Goal: Information Seeking & Learning: Learn about a topic

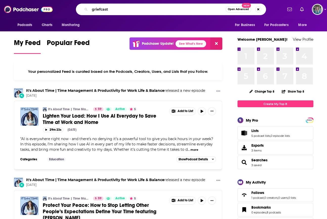
type input "griefcast"
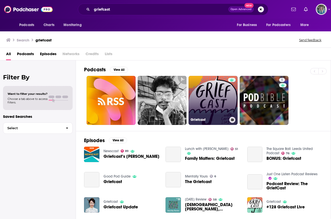
click at [217, 103] on link "Griefcast" at bounding box center [213, 100] width 49 height 49
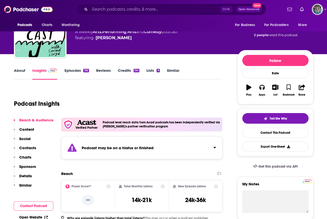
scroll to position [51, 0]
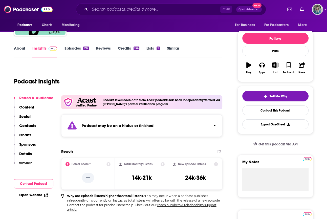
click at [70, 46] on link "Episodes 192" at bounding box center [76, 52] width 25 height 12
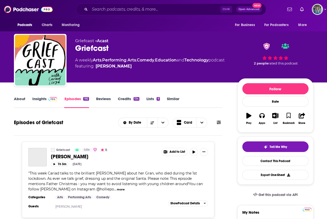
scroll to position [51, 0]
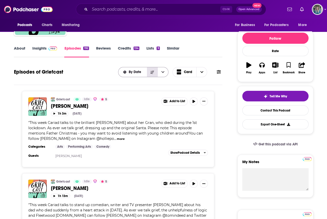
click at [149, 73] on button "Sort Direction" at bounding box center [152, 72] width 11 height 10
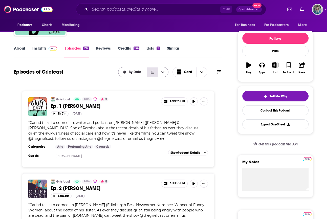
click at [155, 70] on button "Sort Direction" at bounding box center [152, 72] width 11 height 10
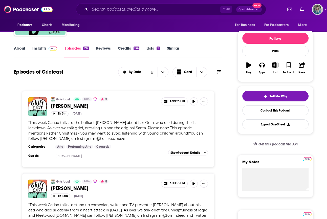
click at [176, 53] on link "Similar" at bounding box center [173, 52] width 12 height 12
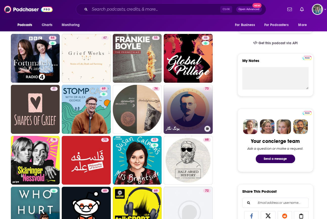
scroll to position [177, 0]
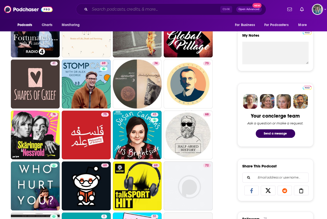
click at [175, 6] on input "Search podcasts, credits, & more..." at bounding box center [155, 9] width 131 height 8
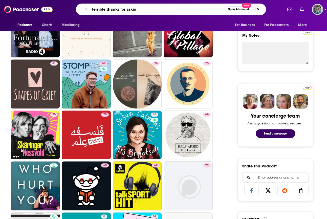
type input "terrible thanks for asking"
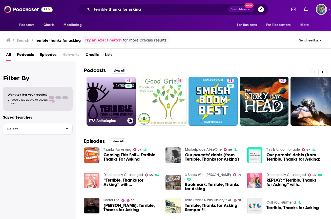
click at [107, 103] on link "49 TTFA Anthologies" at bounding box center [111, 101] width 49 height 49
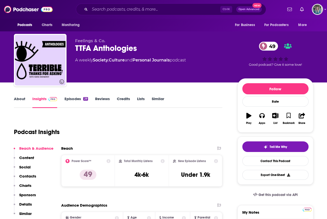
click at [18, 99] on link "About" at bounding box center [19, 102] width 11 height 12
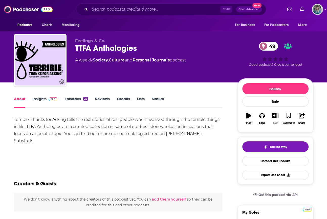
click at [38, 98] on link "Insights" at bounding box center [44, 102] width 25 height 12
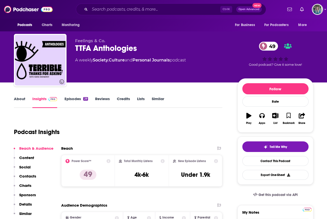
click at [73, 101] on link "Episodes 29" at bounding box center [76, 102] width 24 height 12
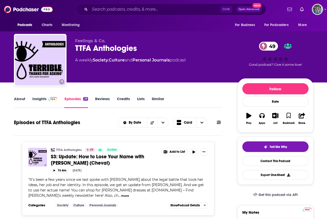
click at [40, 99] on link "Insights" at bounding box center [44, 102] width 25 height 12
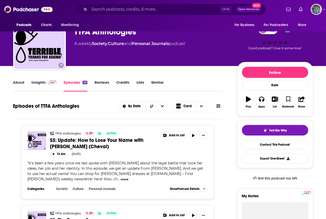
scroll to position [25, 0]
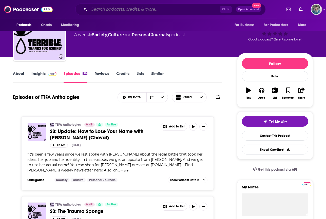
click at [111, 11] on input "Search podcasts, credits, & more..." at bounding box center [154, 9] width 131 height 8
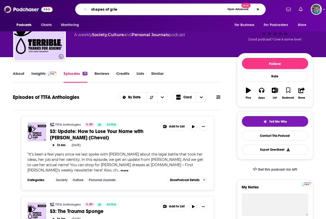
type input "shapes of grief"
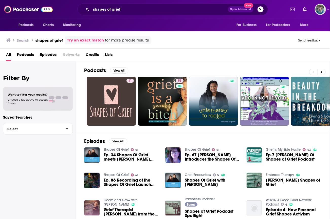
click at [82, 96] on div "Podcasts View All 41 53 0 5 Episodes View All Shapes Of Grief 41 Ep. 34 Shapes …" at bounding box center [203, 140] width 254 height 159
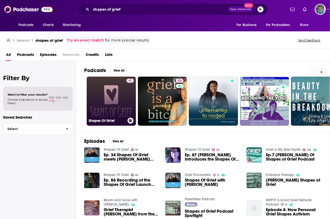
click at [89, 97] on link "41 Shapes Of Grief" at bounding box center [111, 101] width 49 height 49
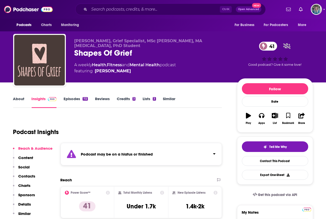
click at [15, 101] on link "About" at bounding box center [18, 102] width 11 height 12
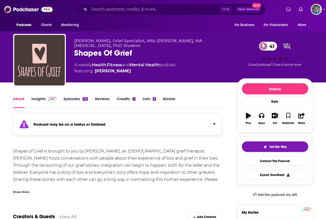
click at [66, 100] on link "Episodes 112" at bounding box center [76, 102] width 24 height 12
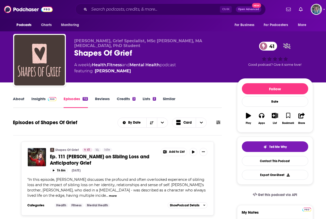
click at [151, 4] on div "Ctrl K Open Advanced New" at bounding box center [170, 10] width 190 height 12
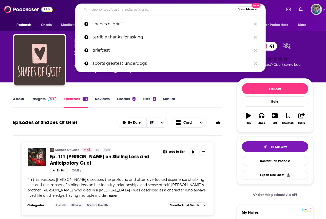
click at [151, 8] on input "Search podcasts, credits, & more..." at bounding box center [162, 9] width 146 height 8
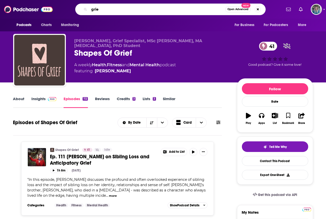
type input "grief"
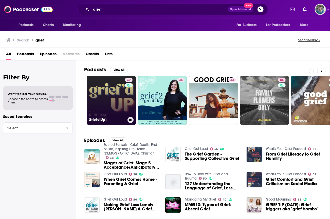
click at [99, 104] on link "39 Grief'd Up" at bounding box center [111, 100] width 49 height 49
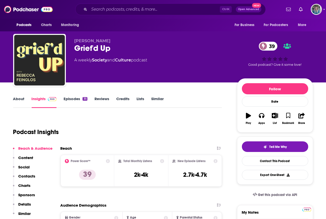
click at [15, 99] on link "About" at bounding box center [18, 102] width 11 height 12
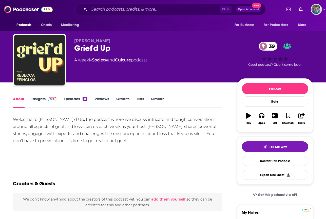
click at [40, 97] on link "Insights" at bounding box center [44, 102] width 25 height 12
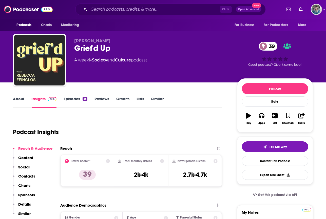
click at [71, 97] on link "Episodes 35" at bounding box center [76, 102] width 24 height 12
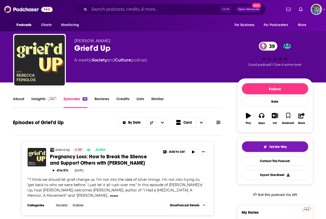
click at [158, 104] on link "Similar" at bounding box center [157, 102] width 12 height 12
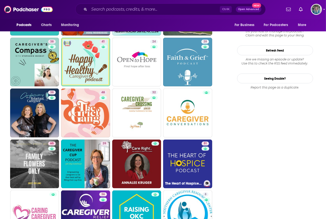
scroll to position [507, 0]
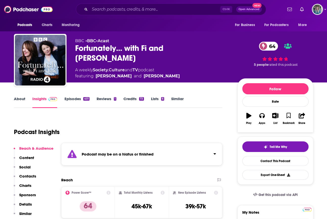
click at [21, 100] on link "About" at bounding box center [19, 102] width 11 height 12
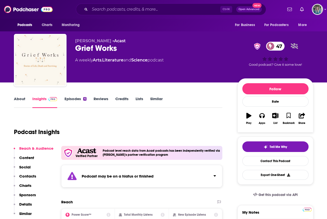
click at [69, 96] on div "About Insights Episodes 6 Reviews Credits Lists Similar" at bounding box center [118, 102] width 209 height 12
click at [69, 100] on link "Episodes 6" at bounding box center [75, 102] width 22 height 12
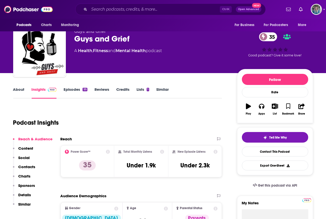
scroll to position [25, 0]
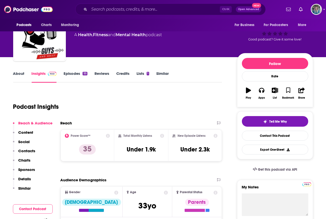
click at [16, 74] on link "About" at bounding box center [18, 77] width 11 height 12
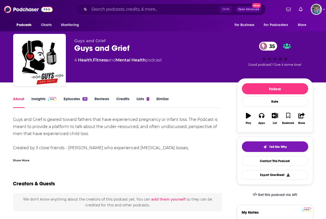
click at [26, 160] on div "Show More" at bounding box center [21, 160] width 16 height 5
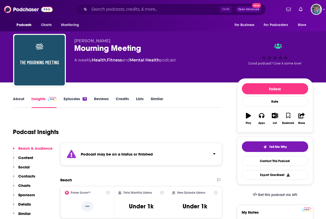
click at [15, 98] on link "About" at bounding box center [18, 102] width 11 height 12
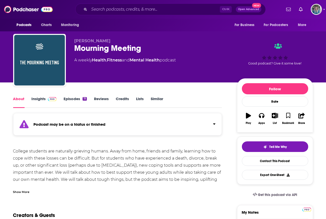
click at [74, 99] on link "Episodes 71" at bounding box center [75, 102] width 23 height 12
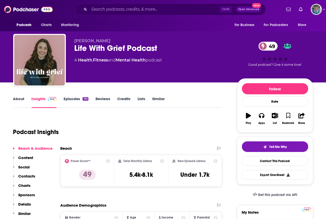
click at [18, 100] on link "About" at bounding box center [18, 102] width 11 height 12
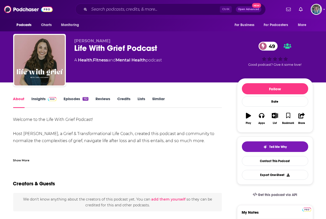
click at [23, 161] on div "Show More" at bounding box center [21, 160] width 16 height 5
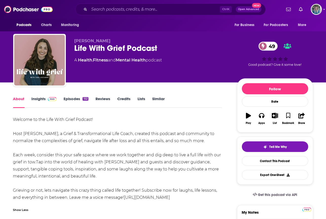
click at [77, 99] on link "Episodes 152" at bounding box center [76, 102] width 25 height 12
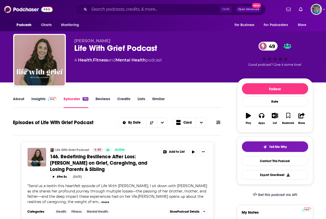
click at [36, 100] on link "Insights" at bounding box center [44, 102] width 25 height 12
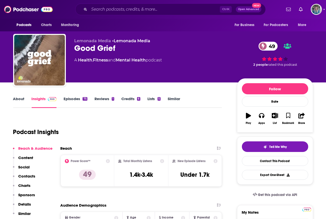
click at [23, 100] on link "About" at bounding box center [18, 102] width 11 height 12
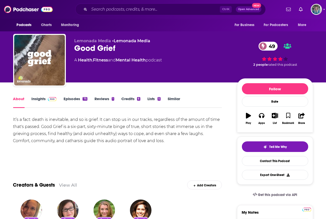
click at [73, 100] on link "Episodes 75" at bounding box center [76, 102] width 24 height 12
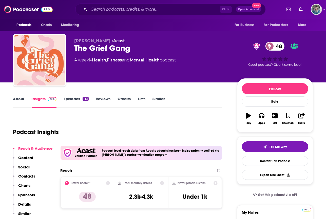
click at [20, 98] on link "About" at bounding box center [18, 102] width 11 height 12
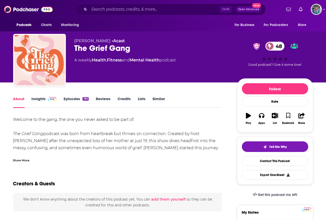
click at [23, 162] on div "Show More" at bounding box center [21, 160] width 16 height 5
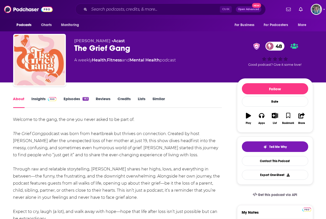
click at [41, 99] on link "Insights" at bounding box center [44, 102] width 25 height 12
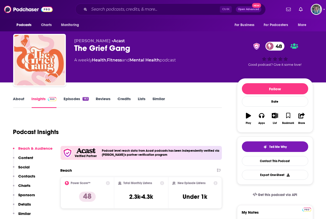
click at [71, 97] on link "Episodes 183" at bounding box center [76, 102] width 25 height 12
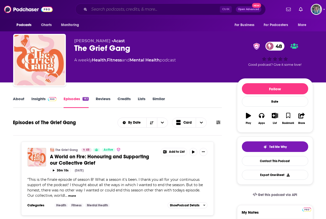
click at [154, 9] on input "Search podcasts, credits, & more..." at bounding box center [154, 9] width 131 height 8
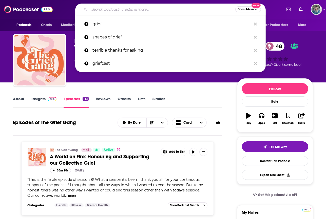
click at [187, 11] on input "Search podcasts, credits, & more..." at bounding box center [162, 9] width 146 height 8
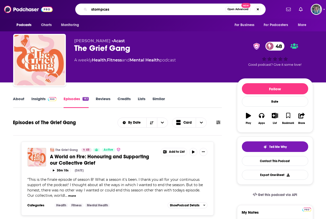
type input "stompcast"
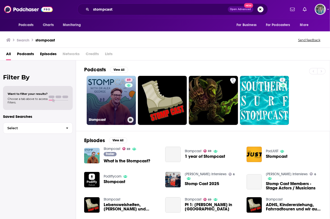
click at [110, 88] on link "69 Stompcast" at bounding box center [111, 100] width 49 height 49
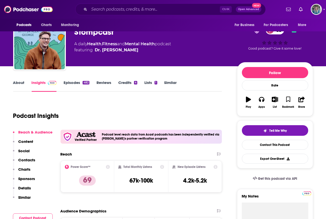
scroll to position [25, 0]
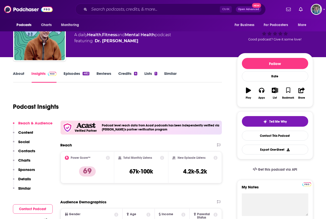
click at [16, 73] on link "About" at bounding box center [18, 77] width 11 height 12
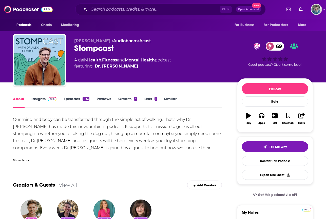
click at [172, 99] on link "Similar" at bounding box center [170, 102] width 12 height 12
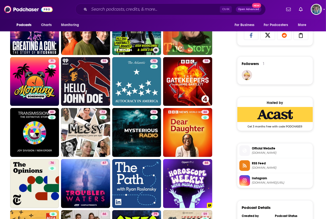
scroll to position [304, 0]
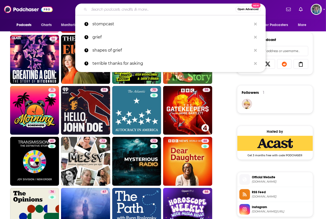
click at [126, 11] on input "Search podcasts, credits, & more..." at bounding box center [162, 9] width 146 height 8
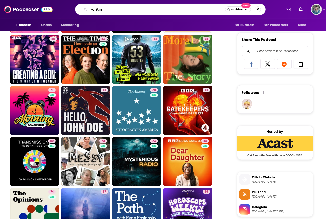
type input "writing"
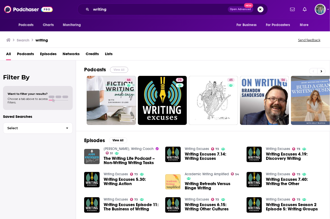
click at [124, 68] on button "View All" at bounding box center [119, 70] width 18 height 6
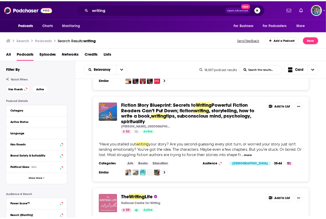
scroll to position [734, 0]
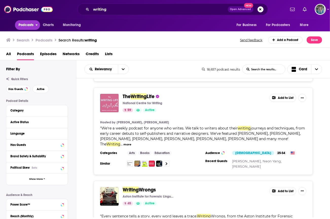
click at [38, 24] on button "Podcasts" at bounding box center [27, 25] width 25 height 10
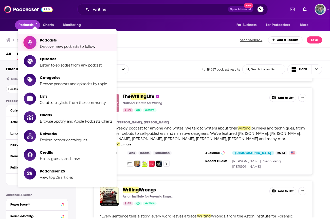
click at [39, 45] on link "Podcasts Discover new podcasts to follow" at bounding box center [68, 42] width 89 height 13
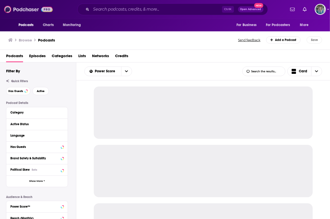
click at [21, 10] on img at bounding box center [28, 10] width 49 height 10
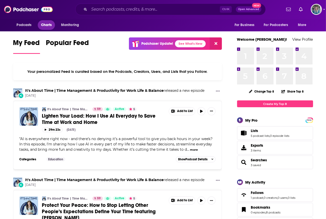
click at [45, 25] on span "Charts" at bounding box center [46, 25] width 11 height 7
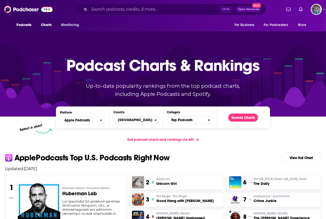
click at [151, 123] on span "[GEOGRAPHIC_DATA]" at bounding box center [134, 120] width 41 height 9
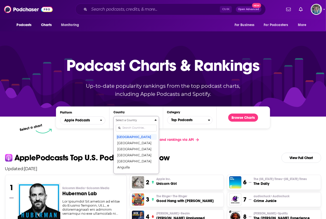
click at [134, 131] on div "Select a Country United States Afghanistan Albania Algeria Angola Anguilla Anti…" at bounding box center [136, 145] width 41 height 53
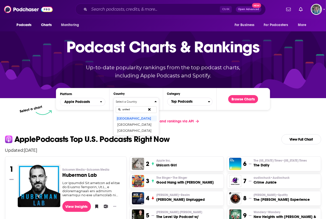
type input "united"
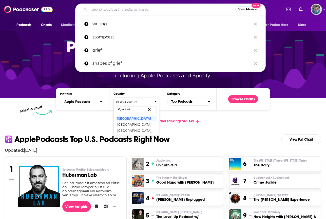
click at [172, 6] on input "Search podcasts, credits, & more..." at bounding box center [162, 9] width 146 height 8
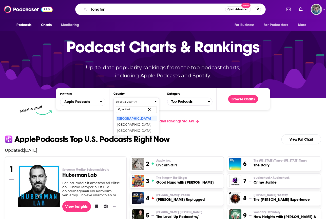
type input "longform"
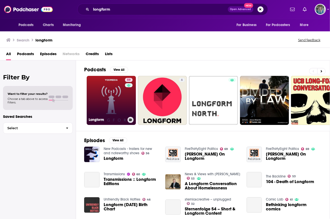
click at [97, 93] on link "59 Longform" at bounding box center [111, 100] width 49 height 49
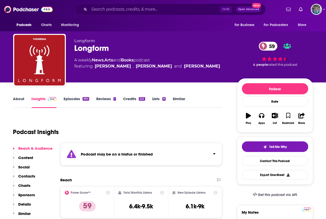
click at [71, 100] on link "Episodes 654" at bounding box center [76, 102] width 25 height 12
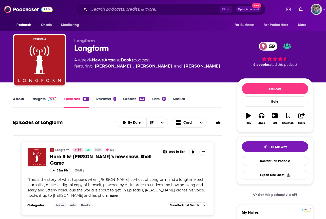
click at [183, 101] on link "Similar" at bounding box center [179, 102] width 12 height 12
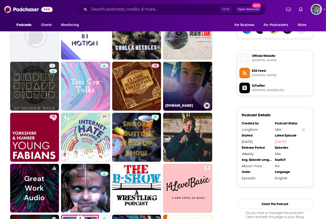
scroll to position [380, 0]
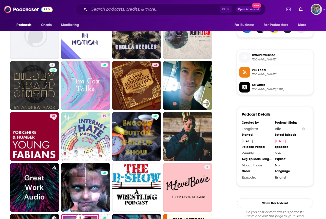
click at [136, 13] on div "Ctrl K Open Advanced New" at bounding box center [170, 10] width 190 height 12
click at [137, 10] on input "Search podcasts, credits, & more..." at bounding box center [154, 9] width 131 height 8
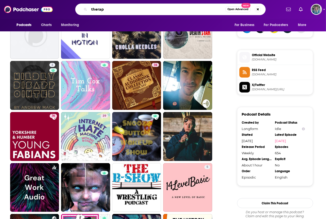
type input "therapy"
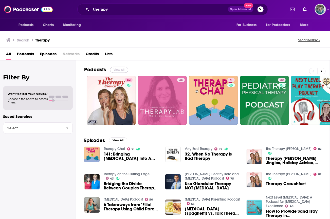
click at [115, 68] on button "View All" at bounding box center [119, 70] width 18 height 6
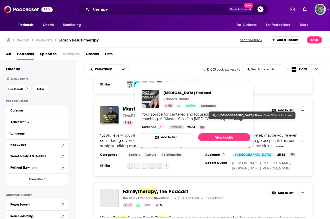
scroll to position [1545, 0]
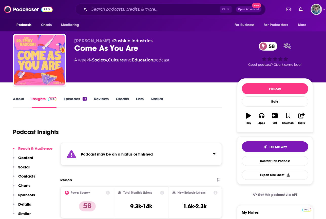
click at [24, 97] on link "About" at bounding box center [18, 102] width 11 height 12
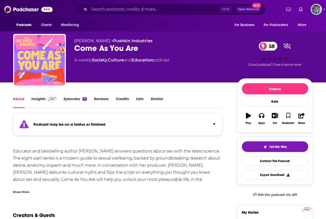
click at [19, 99] on link "About" at bounding box center [18, 102] width 11 height 12
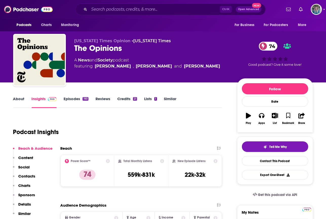
click at [22, 102] on link "About" at bounding box center [18, 102] width 11 height 12
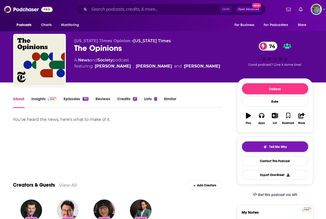
click at [69, 99] on link "Episodes 193" at bounding box center [76, 102] width 25 height 12
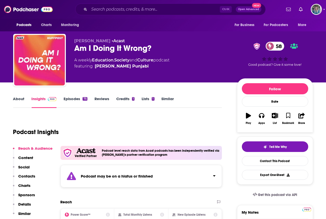
click at [70, 99] on link "Episodes 75" at bounding box center [76, 102] width 24 height 12
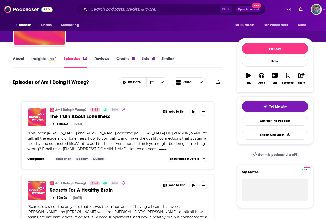
scroll to position [25, 0]
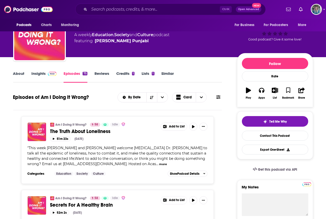
click at [15, 73] on link "About" at bounding box center [18, 77] width 11 height 12
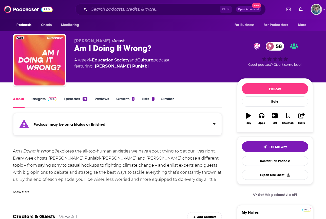
click at [20, 192] on div "Show More" at bounding box center [21, 191] width 16 height 5
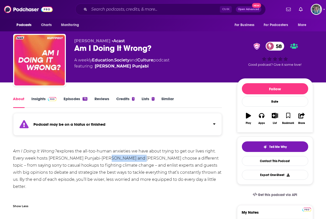
drag, startPoint x: 133, startPoint y: 157, endPoint x: 102, endPoint y: 158, distance: 31.4
click at [102, 158] on div "Am I Doing It Wrong? explores the all-too-human anxieties we have about trying …" at bounding box center [117, 176] width 209 height 57
click at [101, 156] on div "Am I Doing It Wrong? explores the all-too-human anxieties we have about trying …" at bounding box center [117, 176] width 209 height 57
drag, startPoint x: 100, startPoint y: 157, endPoint x: 131, endPoint y: 158, distance: 31.2
click at [131, 158] on div "Am I Doing It Wrong? explores the all-too-human anxieties we have about trying …" at bounding box center [117, 176] width 209 height 57
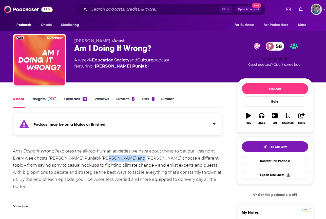
copy div "[PERSON_NAME]"
click at [24, 173] on div "Am I Doing It Wrong? explores the all-too-human anxieties we have about trying …" at bounding box center [117, 176] width 209 height 57
